Goal: Information Seeking & Learning: Check status

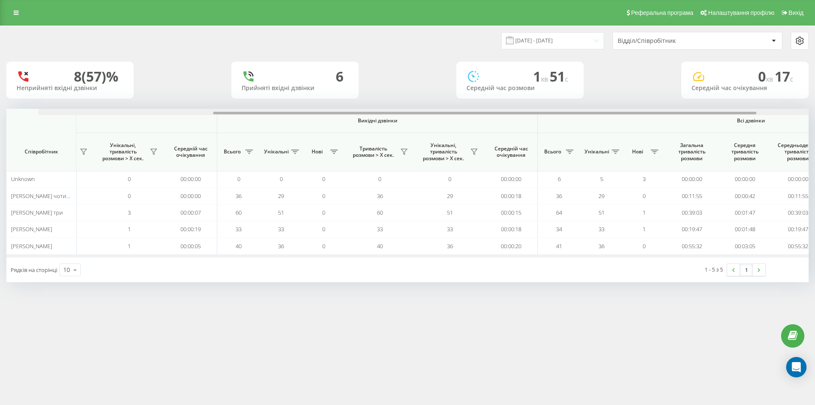
scroll to position [0, 382]
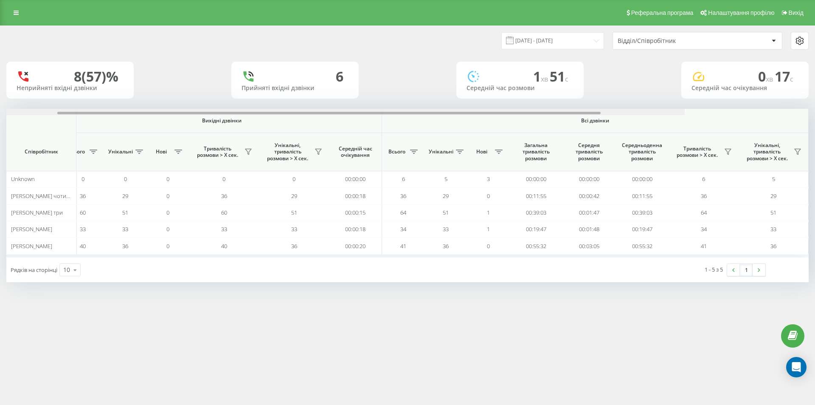
drag, startPoint x: 528, startPoint y: 113, endPoint x: 806, endPoint y: 127, distance: 278.0
click at [806, 127] on div "Вхідні дзвінки Вихідні дзвінки Всі дзвінки Співробітник Всього Унікальні Нові П…" at bounding box center [407, 183] width 802 height 149
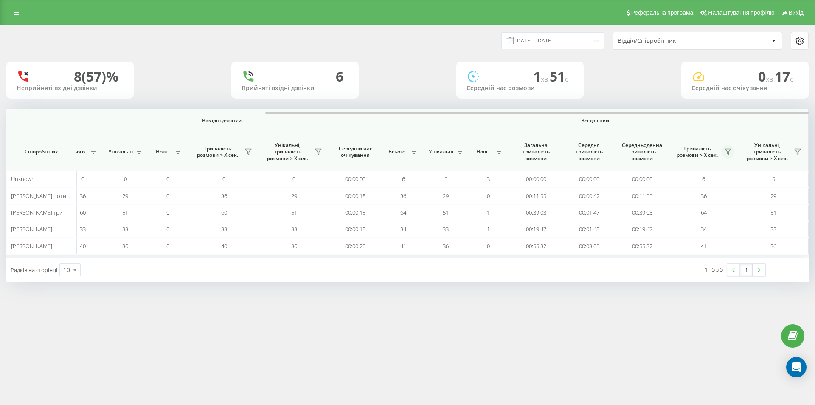
click at [731, 152] on icon at bounding box center [728, 151] width 7 height 7
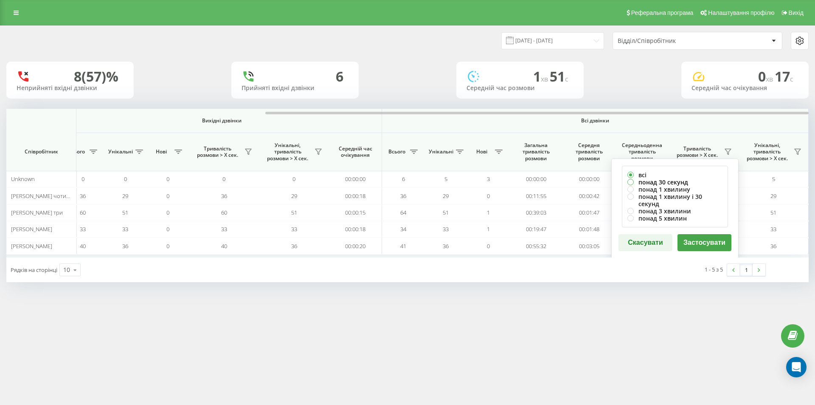
click at [663, 182] on label "понад 30 секунд" at bounding box center [674, 181] width 95 height 7
radio input "true"
click at [711, 247] on div "всі понад 30 секунд понад 1 хвилину понад 1 хвилину і 30 секунд понад 3 хвилини…" at bounding box center [674, 208] width 127 height 100
click at [709, 238] on button "Застосувати" at bounding box center [704, 242] width 54 height 17
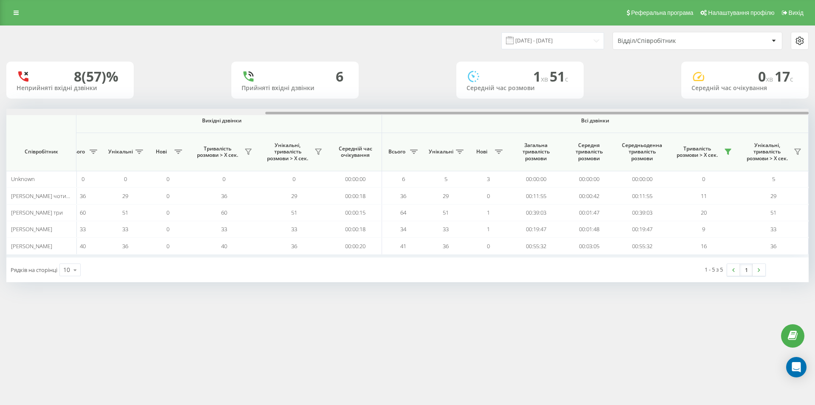
drag, startPoint x: 534, startPoint y: 113, endPoint x: 814, endPoint y: 138, distance: 281.3
click at [811, 129] on div "22.09.2025 - 22.09.2025 Відділ/Співробітник 8 (57)% Неприйняті вхідні дзвінки 6…" at bounding box center [407, 161] width 815 height 273
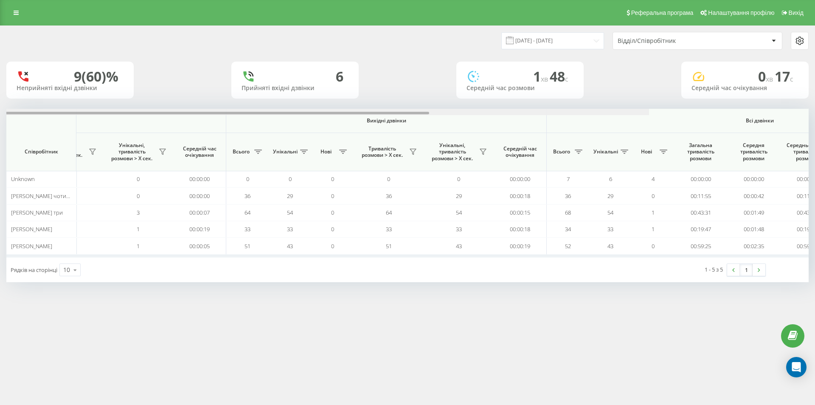
scroll to position [0, 382]
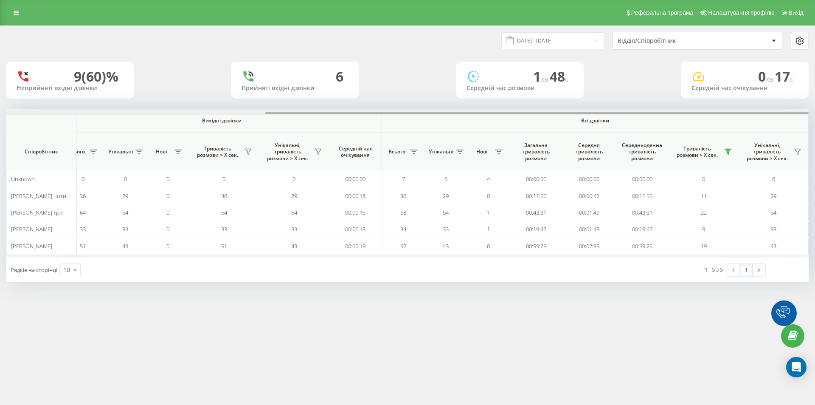
drag, startPoint x: 537, startPoint y: 112, endPoint x: 808, endPoint y: 124, distance: 271.5
click at [807, 124] on div "Вхідні дзвінки Вихідні дзвінки Всі дзвінки Співробітник Всього Унікальні Нові П…" at bounding box center [407, 183] width 802 height 149
